Goal: Information Seeking & Learning: Learn about a topic

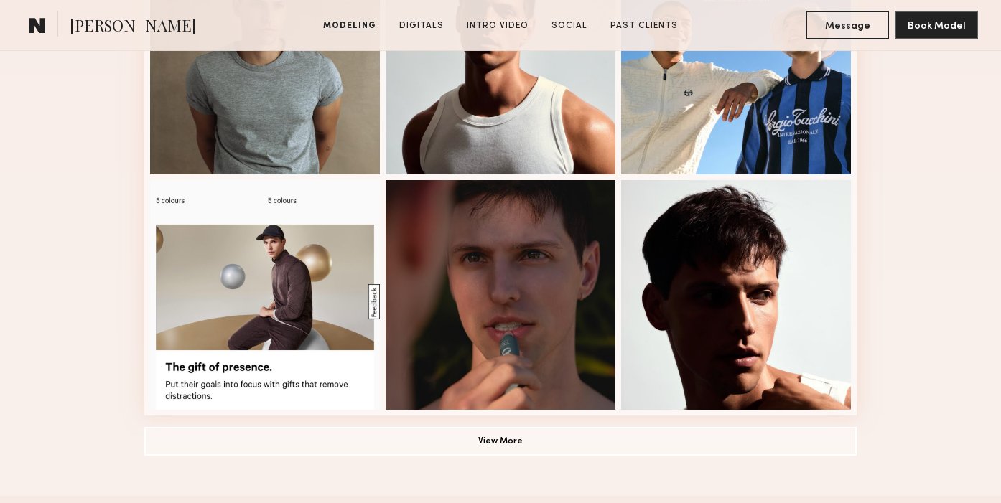
scroll to position [948, 0]
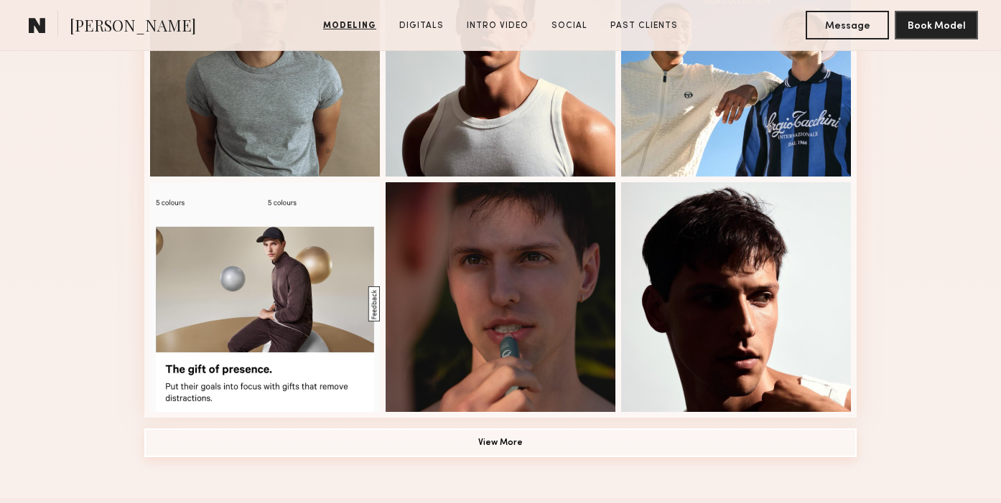
click at [466, 448] on button "View More" at bounding box center [500, 443] width 712 height 29
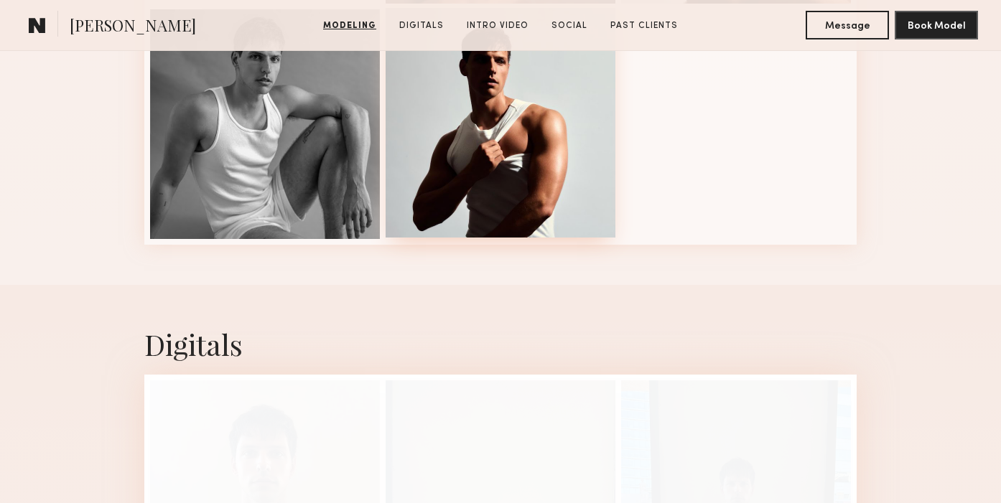
scroll to position [1392, 0]
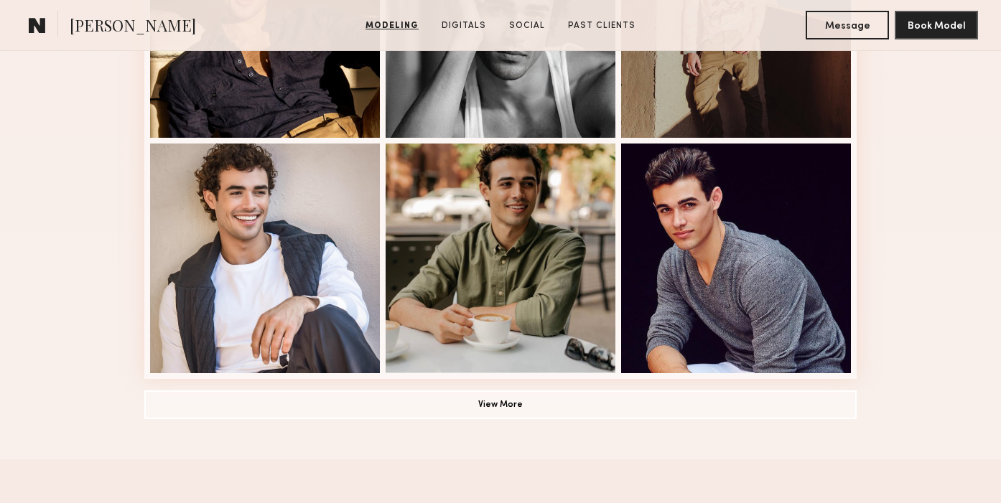
scroll to position [986, 0]
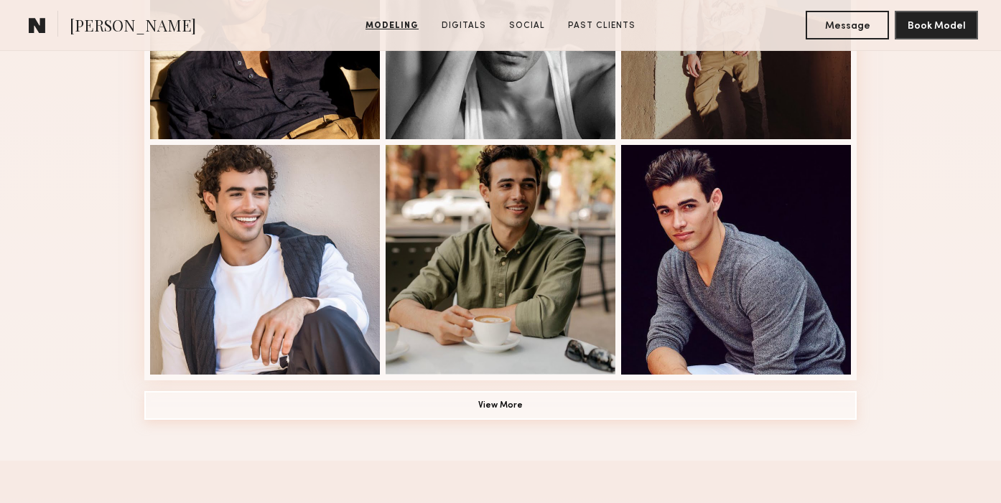
click at [526, 405] on button "View More" at bounding box center [500, 405] width 712 height 29
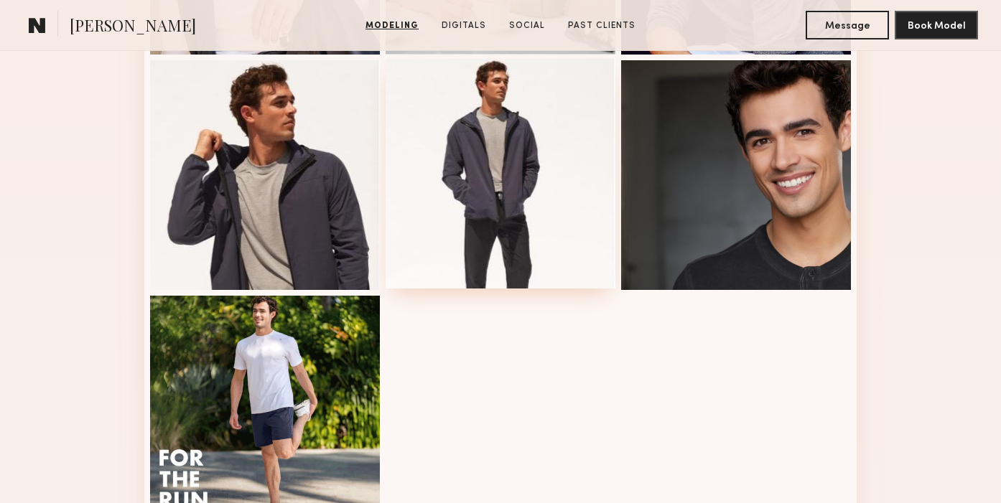
scroll to position [1377, 0]
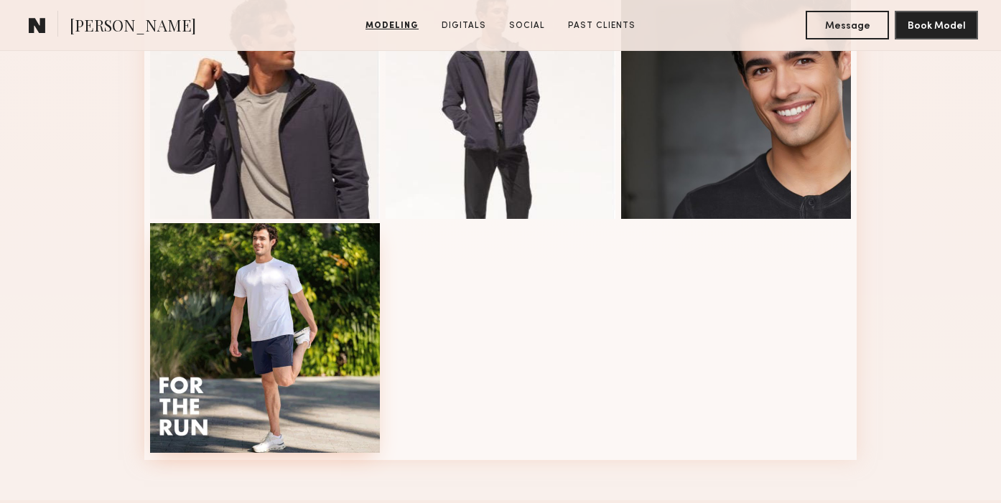
click at [266, 341] on div at bounding box center [265, 338] width 230 height 230
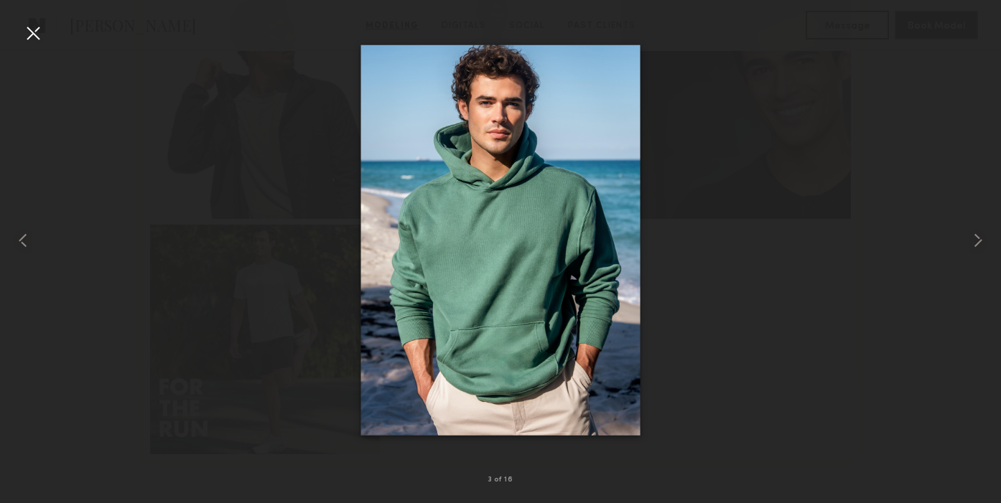
click at [39, 29] on div at bounding box center [33, 33] width 23 height 23
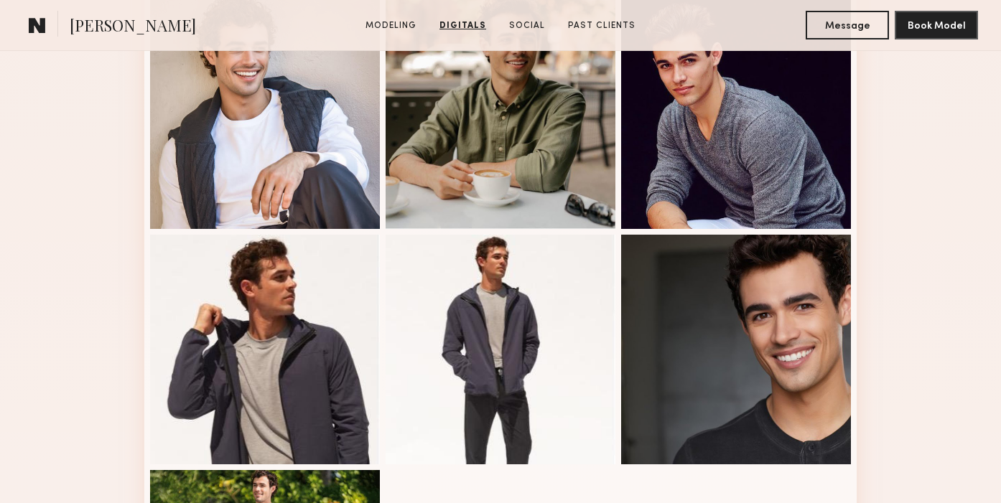
scroll to position [1006, 0]
